Goal: Navigation & Orientation: Find specific page/section

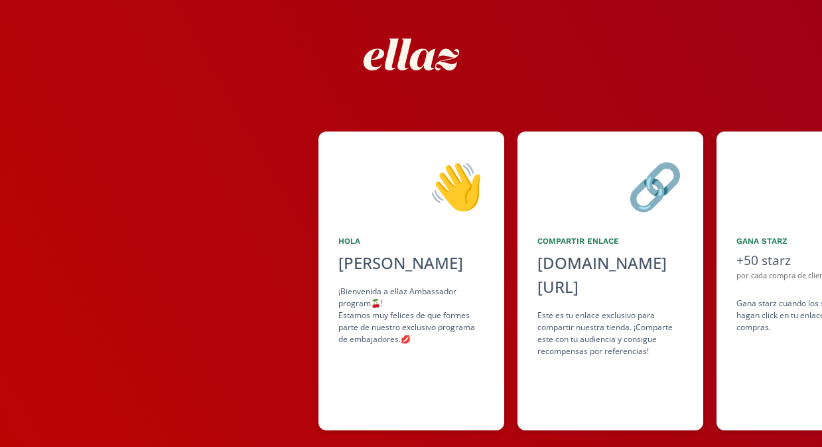
scroll to position [0, 597]
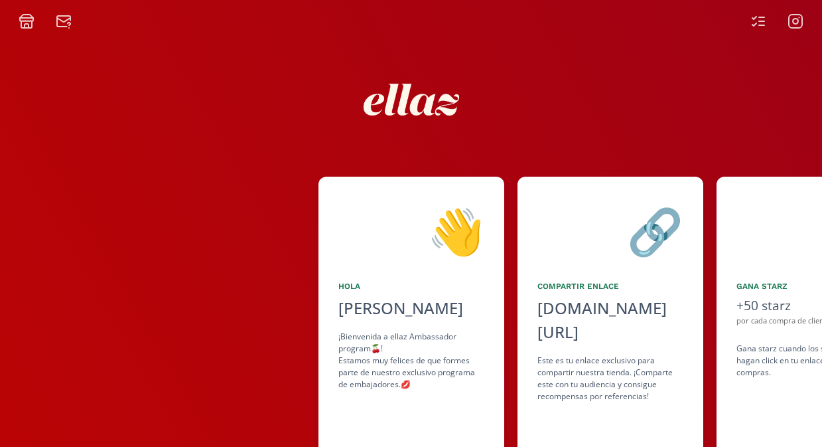
click at [29, 21] on icon at bounding box center [26, 19] width 13 height 3
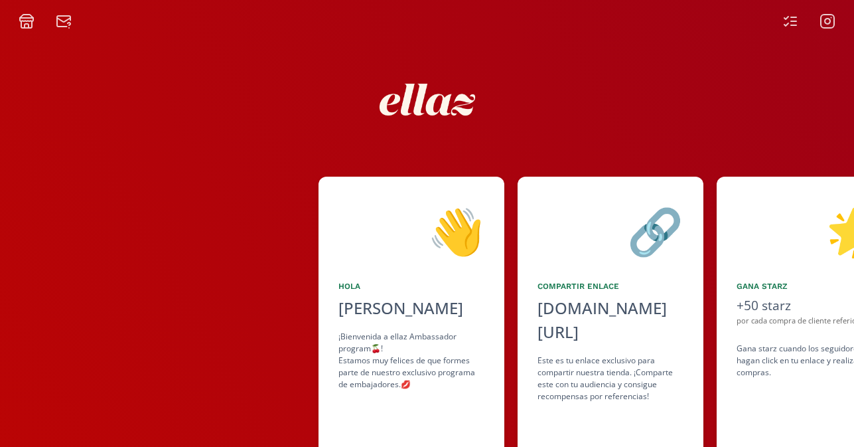
click at [789, 26] on icon at bounding box center [791, 21] width 16 height 16
